Goal: Check status: Check status

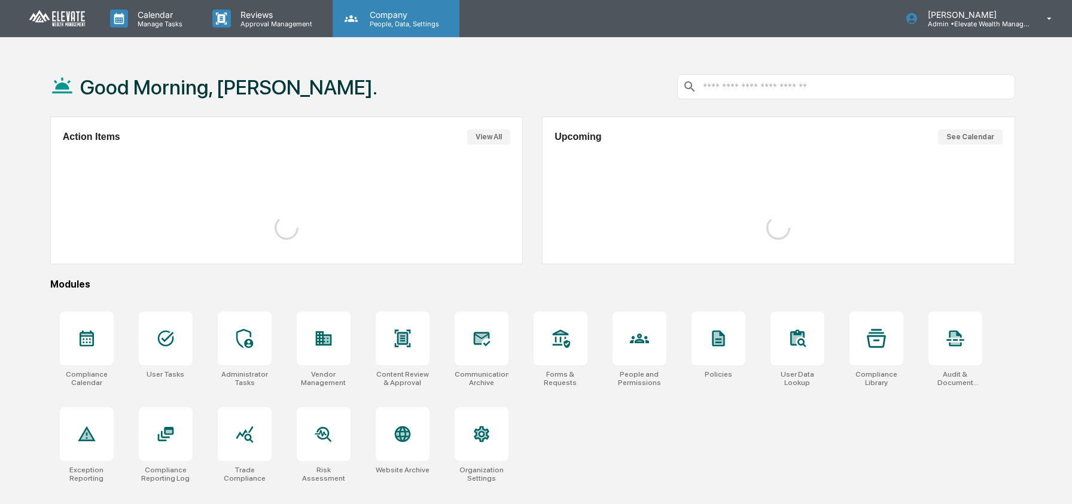
click at [404, 20] on p "People, Data, Settings" at bounding box center [402, 24] width 85 height 8
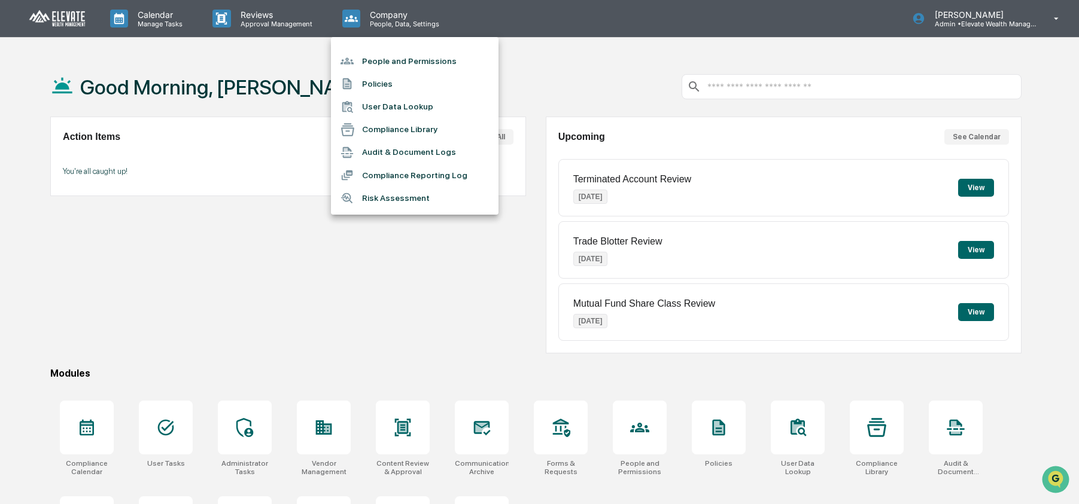
click at [409, 101] on li "User Data Lookup" at bounding box center [415, 107] width 168 height 23
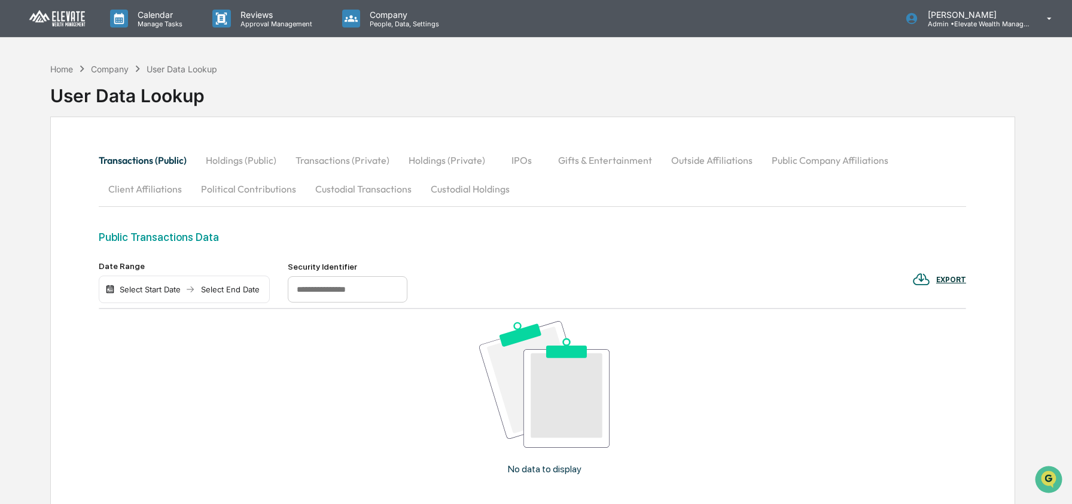
click at [360, 186] on button "Custodial Transactions" at bounding box center [363, 189] width 115 height 29
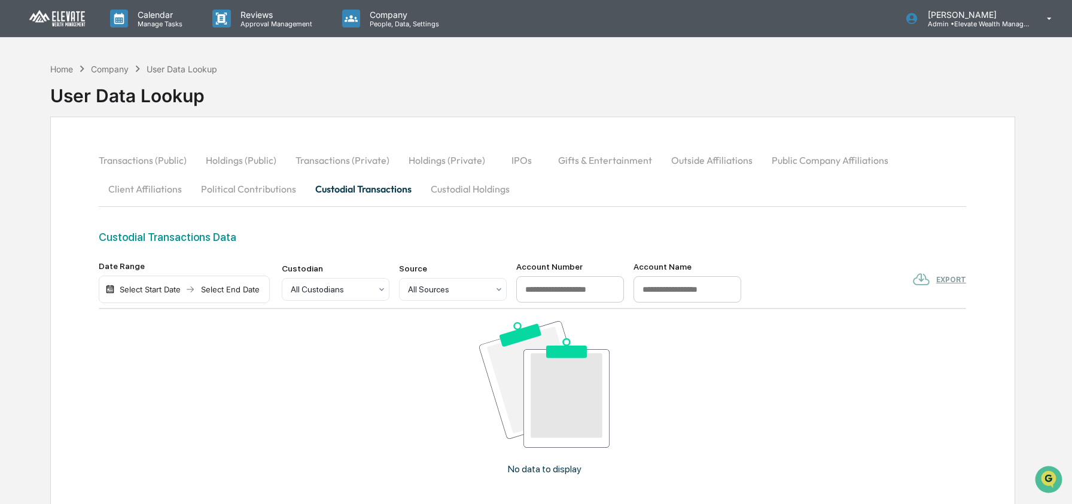
click at [139, 293] on div "Select Start Date" at bounding box center [150, 290] width 66 height 10
click at [171, 365] on button "1" at bounding box center [166, 363] width 22 height 22
click at [458, 187] on button "Custodial Holdings" at bounding box center [470, 189] width 98 height 29
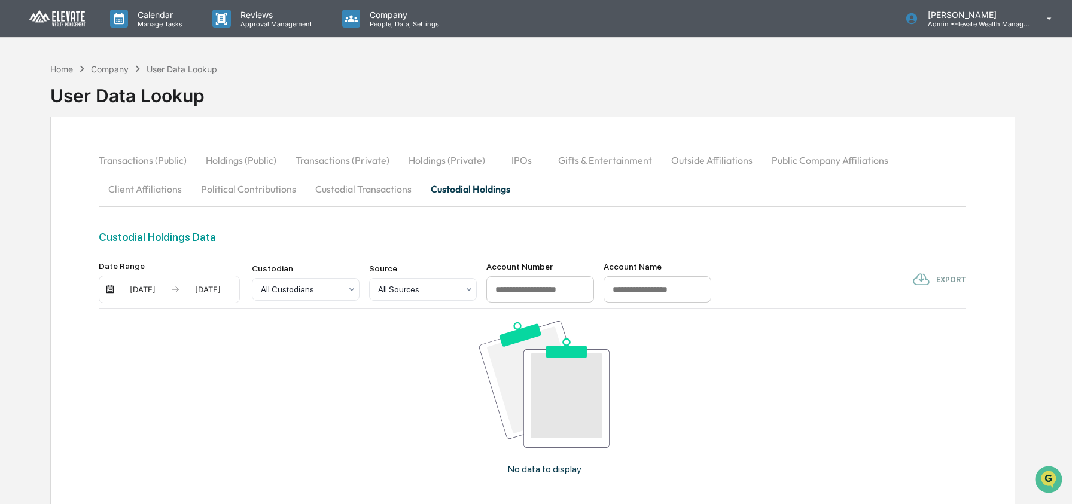
click at [139, 287] on div "[DATE]" at bounding box center [142, 290] width 51 height 10
click at [188, 361] on button "2" at bounding box center [190, 363] width 22 height 22
click at [455, 28] on div "Company People, Data, Settings" at bounding box center [396, 18] width 127 height 37
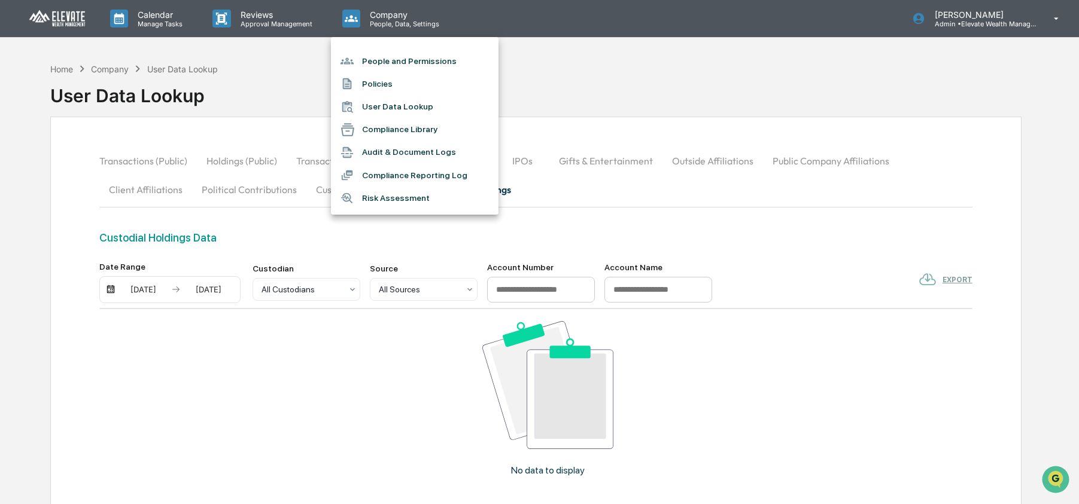
click at [72, 67] on div at bounding box center [539, 252] width 1079 height 504
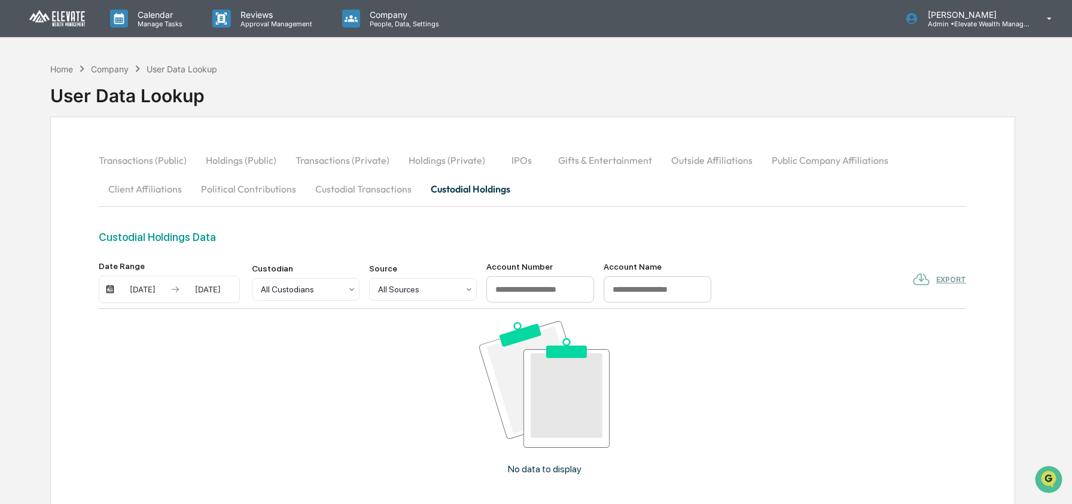
click at [64, 71] on div "People and Permissions Policies User Data Lookup Compliance Library Audit & Doc…" at bounding box center [536, 252] width 1072 height 504
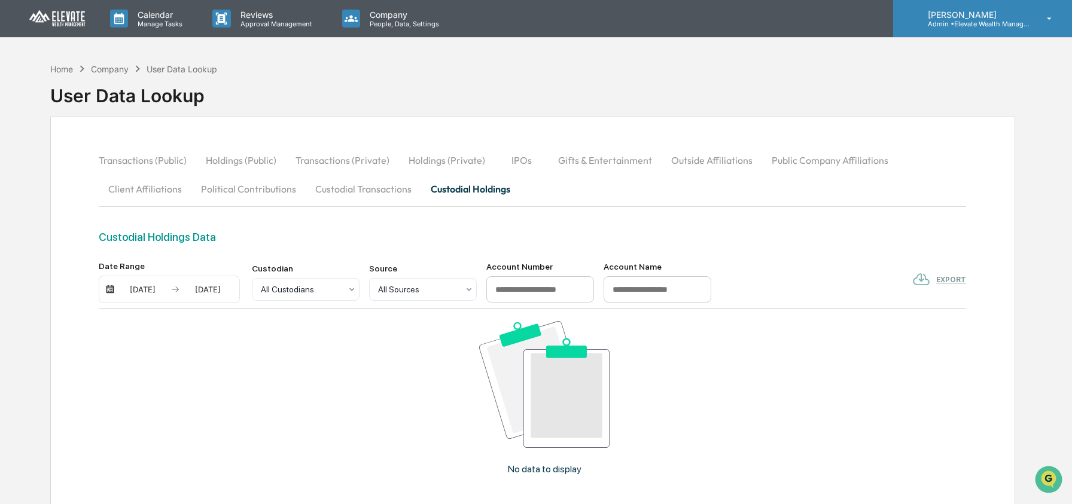
click at [981, 14] on p "[PERSON_NAME]" at bounding box center [974, 15] width 111 height 10
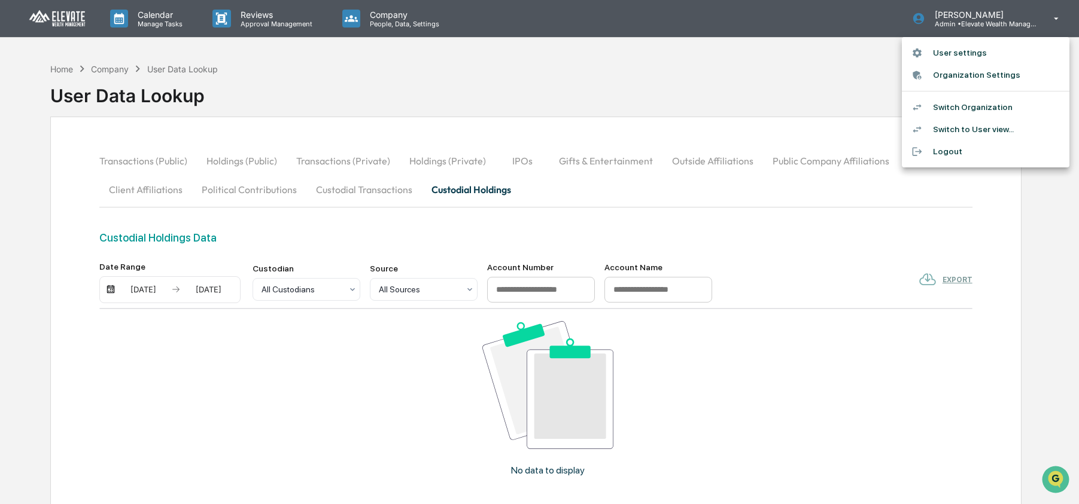
click at [970, 108] on li "Switch Organization" at bounding box center [986, 107] width 168 height 22
